Goal: Information Seeking & Learning: Check status

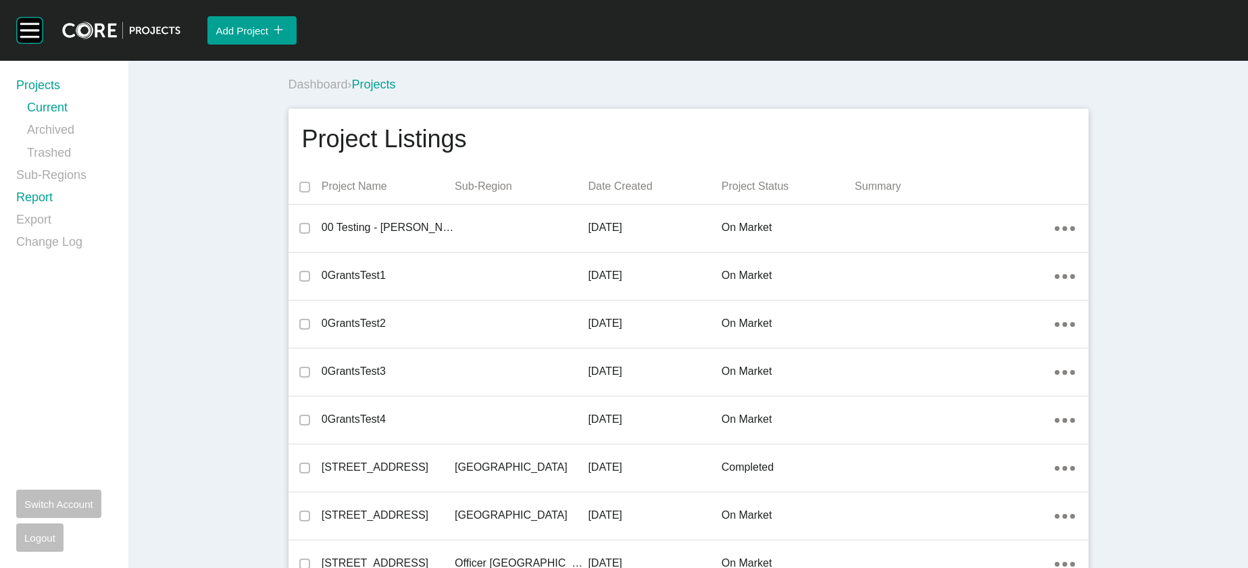
click at [45, 212] on link "Report" at bounding box center [64, 200] width 96 height 22
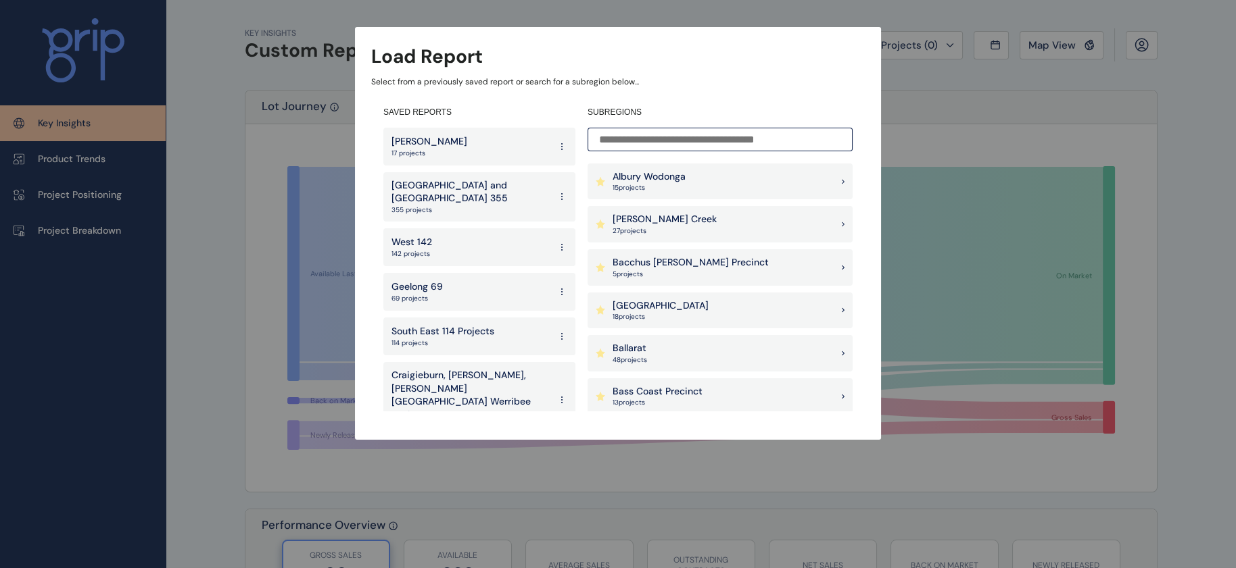
click at [681, 228] on p "27 project s" at bounding box center [664, 230] width 104 height 9
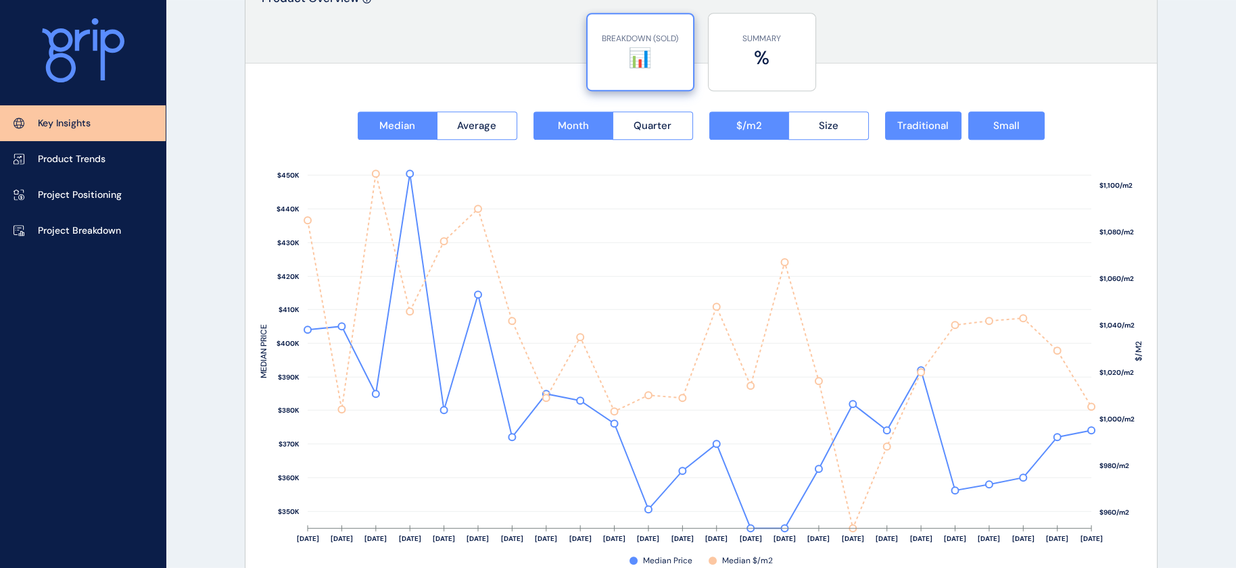
scroll to position [1753, 0]
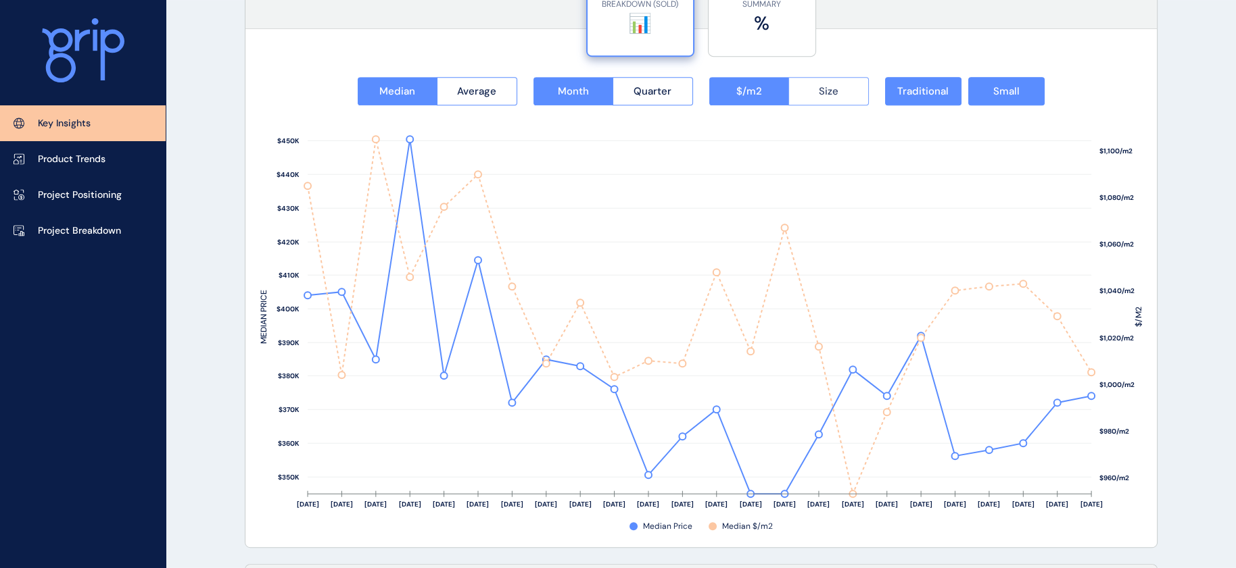
click at [812, 105] on button "Size" at bounding box center [828, 91] width 80 height 28
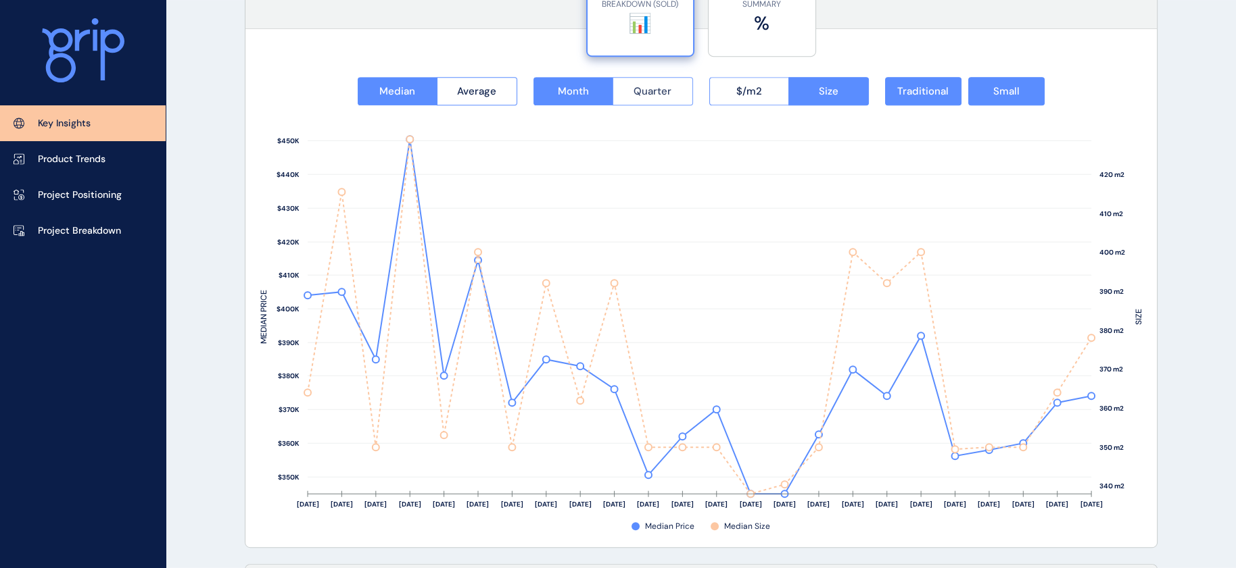
click at [682, 99] on button "Quarter" at bounding box center [652, 91] width 80 height 28
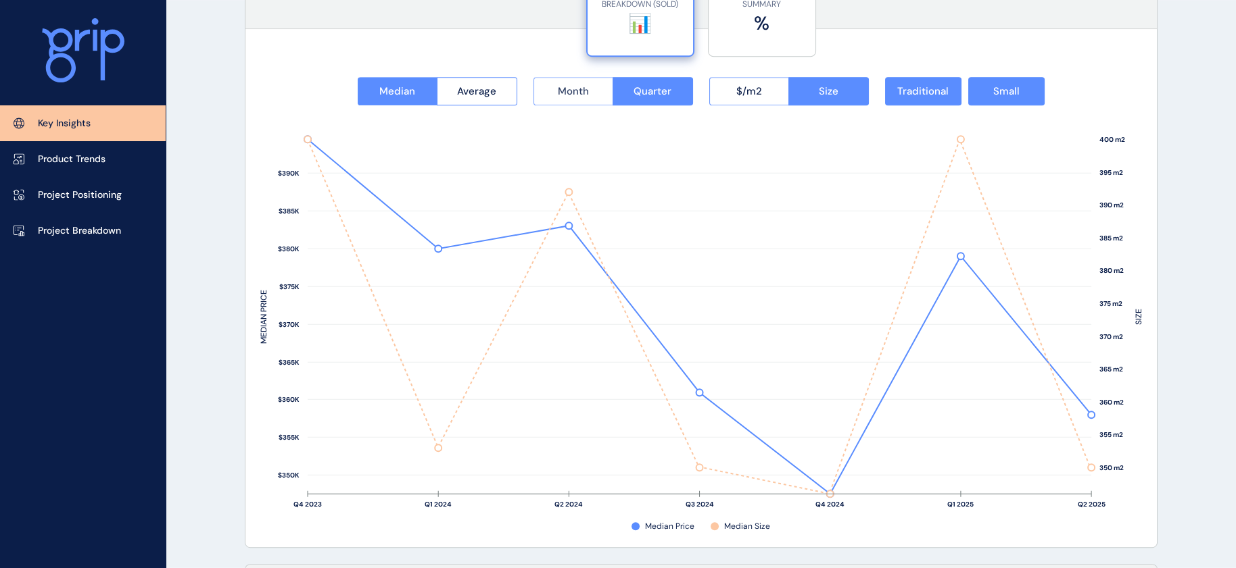
click at [583, 95] on span "Month" at bounding box center [573, 91] width 31 height 14
